Goal: Information Seeking & Learning: Find specific fact

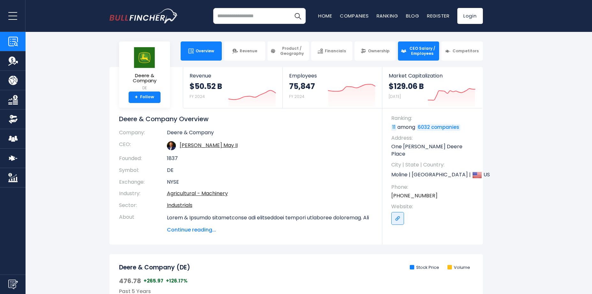
click at [417, 45] on link "CEO Salary / Employees" at bounding box center [418, 50] width 41 height 19
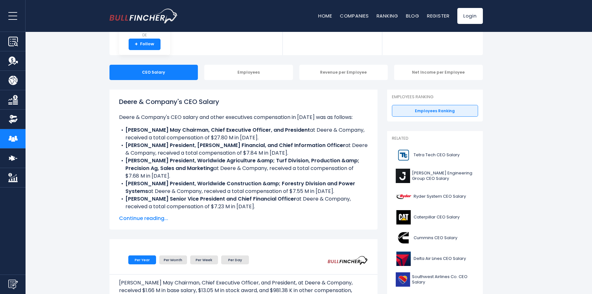
scroll to position [128, 0]
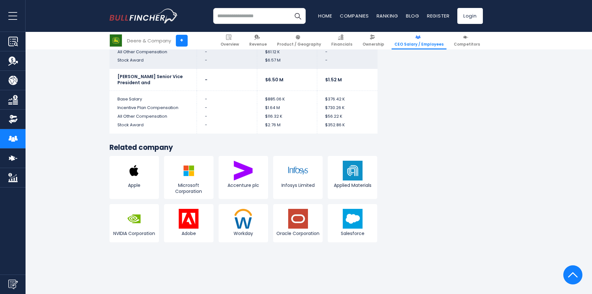
scroll to position [1691, 0]
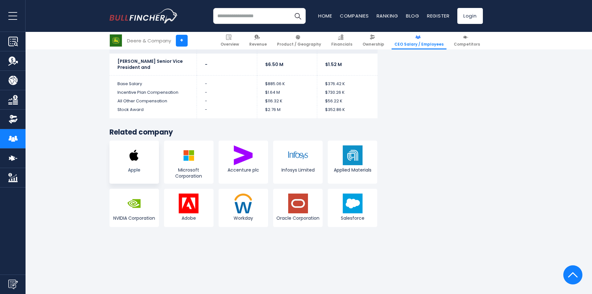
click at [141, 169] on span "Apple" at bounding box center [134, 170] width 46 height 6
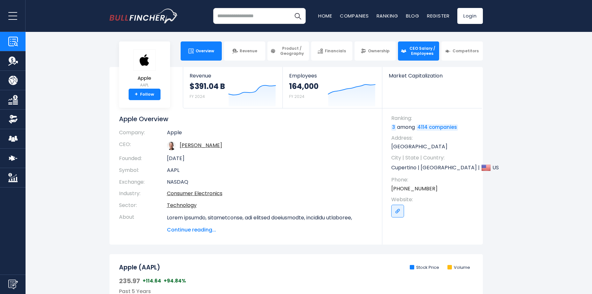
click at [412, 51] on span "CEO Salary / Employees" at bounding box center [422, 51] width 28 height 10
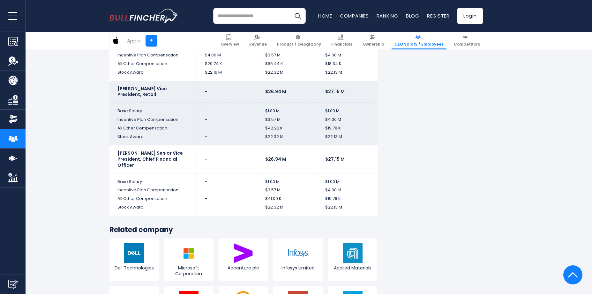
scroll to position [1564, 0]
